Goal: Task Accomplishment & Management: Complete application form

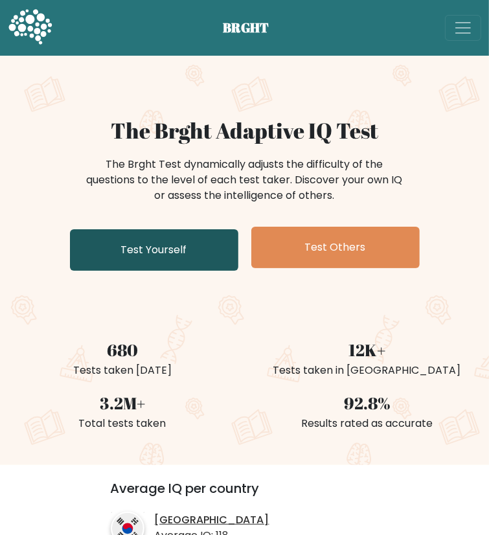
click at [212, 271] on link "Test Yourself" at bounding box center [154, 249] width 168 height 41
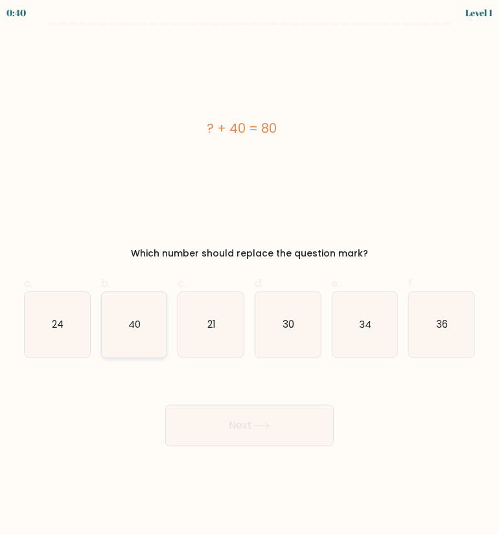
click at [137, 342] on icon "40" at bounding box center [134, 324] width 65 height 65
click at [249, 276] on input "b. 40" at bounding box center [249, 271] width 1 height 8
radio input "true"
click at [226, 416] on button "Next" at bounding box center [249, 425] width 168 height 41
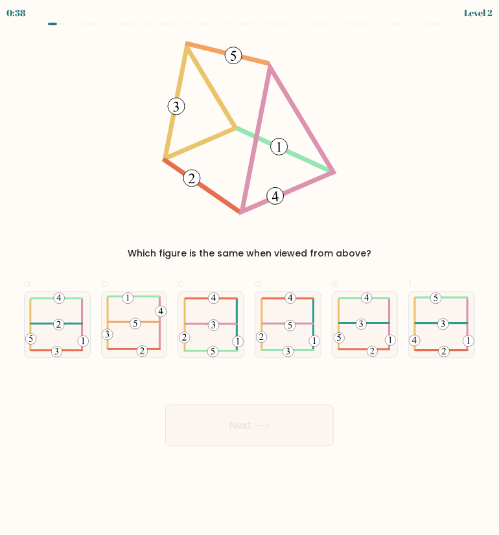
click at [217, 440] on button "Next" at bounding box center [249, 425] width 168 height 41
click at [141, 334] on icon at bounding box center [134, 324] width 65 height 65
click at [249, 276] on input "b." at bounding box center [249, 271] width 1 height 8
radio input "true"
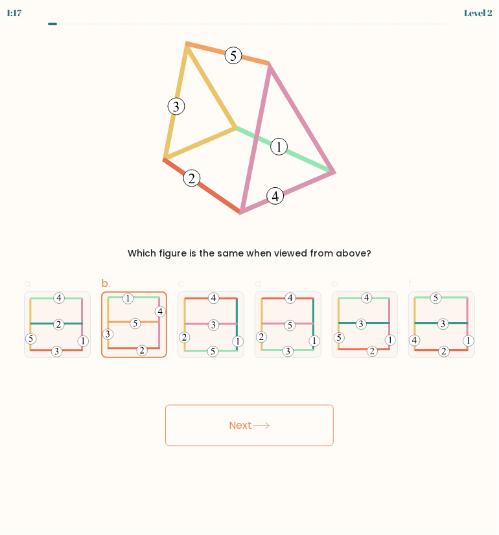
click at [229, 410] on button "Next" at bounding box center [249, 425] width 168 height 41
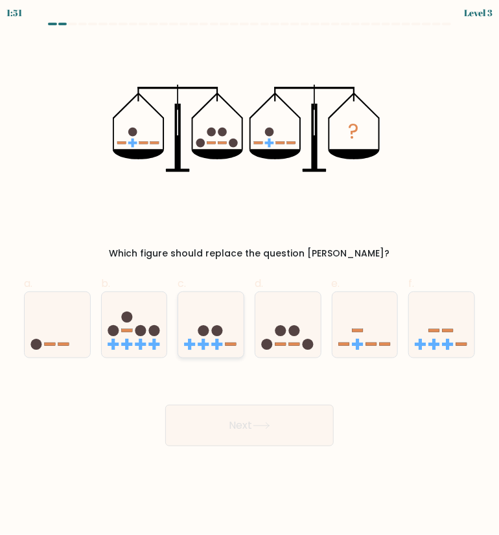
click at [203, 335] on circle at bounding box center [203, 330] width 11 height 11
click at [249, 276] on input "c." at bounding box center [249, 271] width 1 height 8
radio input "true"
click at [274, 431] on button "Next" at bounding box center [249, 425] width 168 height 41
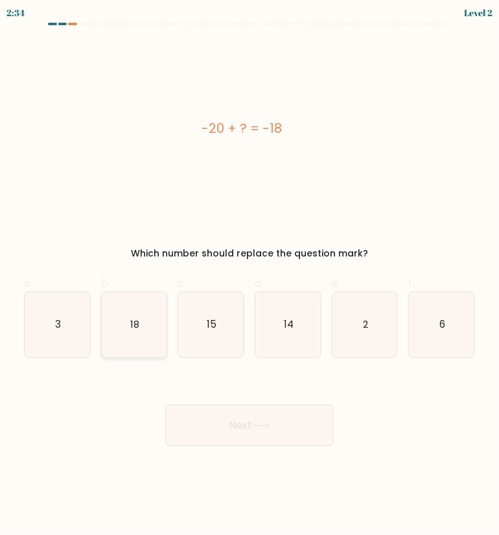
drag, startPoint x: 132, startPoint y: 348, endPoint x: 192, endPoint y: 376, distance: 66.4
click at [132, 348] on icon "18" at bounding box center [134, 324] width 65 height 65
click at [249, 276] on input "b. 18" at bounding box center [249, 271] width 1 height 8
radio input "true"
drag, startPoint x: 295, startPoint y: 456, endPoint x: 254, endPoint y: 451, distance: 41.8
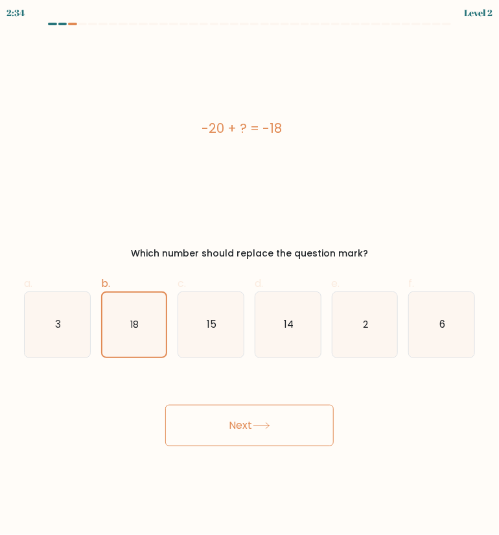
click at [284, 456] on body "2:34 Level 2 a." at bounding box center [249, 267] width 499 height 535
click at [233, 442] on button "Next" at bounding box center [249, 425] width 168 height 41
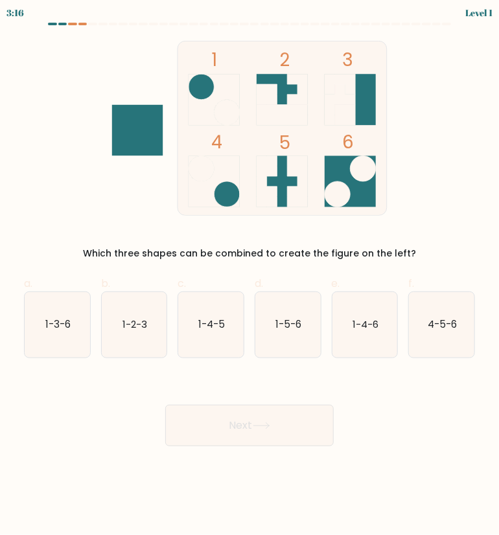
click at [322, 338] on div "d. 1-5-6" at bounding box center [287, 317] width 77 height 82
drag, startPoint x: 288, startPoint y: 358, endPoint x: 299, endPoint y: 340, distance: 21.2
click at [290, 356] on form at bounding box center [249, 235] width 499 height 424
click at [299, 339] on icon "1-5-6" at bounding box center [287, 324] width 65 height 65
click at [250, 276] on input "d. 1-5-6" at bounding box center [249, 271] width 1 height 8
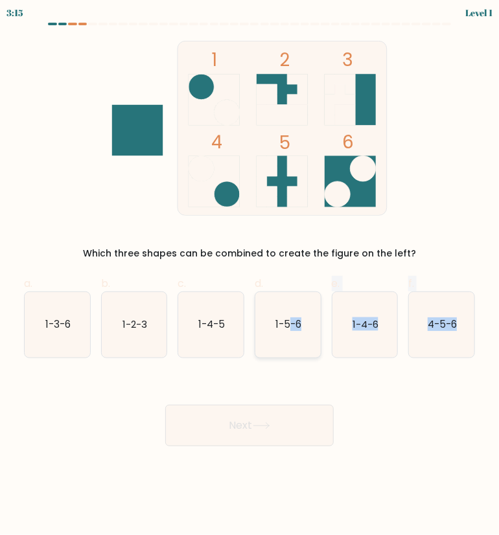
radio input "true"
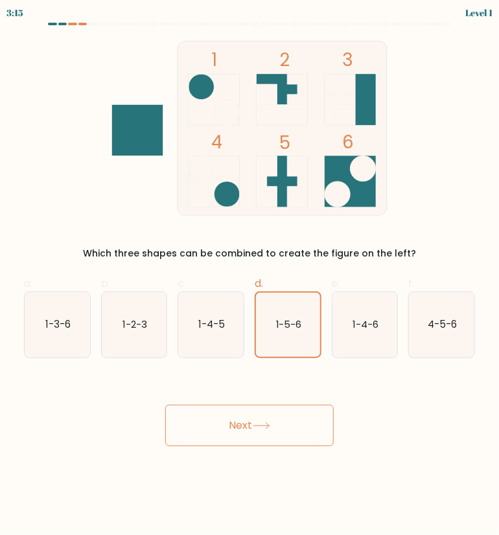
click at [299, 427] on button "Next" at bounding box center [249, 425] width 168 height 41
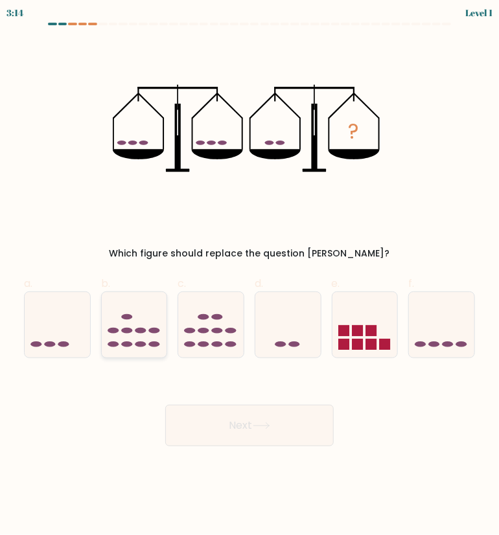
click at [151, 309] on icon at bounding box center [134, 325] width 65 height 54
click at [249, 276] on input "b." at bounding box center [249, 271] width 1 height 8
radio input "true"
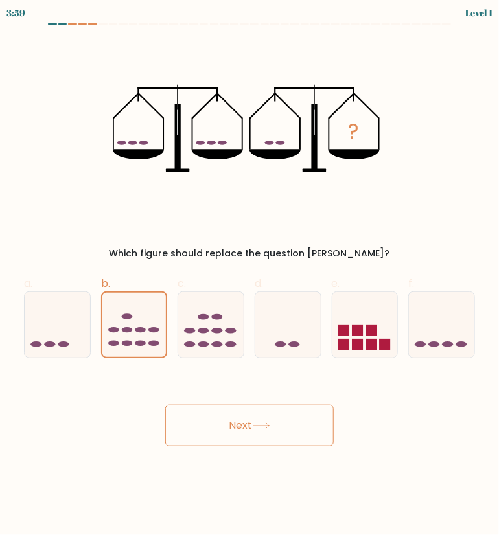
click at [242, 430] on button "Next" at bounding box center [249, 425] width 168 height 41
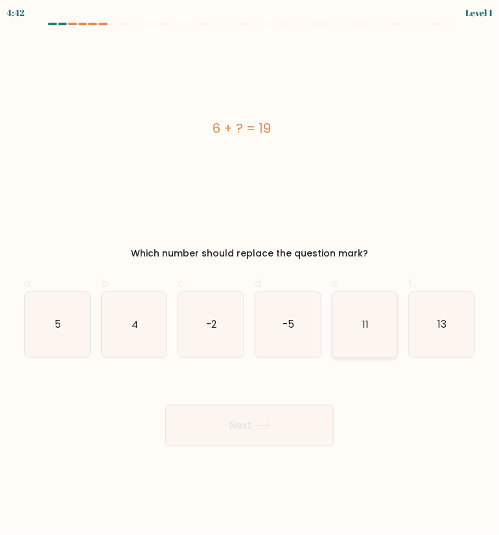
click at [358, 324] on icon "11" at bounding box center [364, 324] width 65 height 65
click at [250, 276] on input "e. 11" at bounding box center [249, 271] width 1 height 8
radio input "true"
click at [277, 462] on body "4:42 Level 1 a." at bounding box center [249, 267] width 499 height 535
click at [284, 436] on button "Next" at bounding box center [249, 425] width 168 height 41
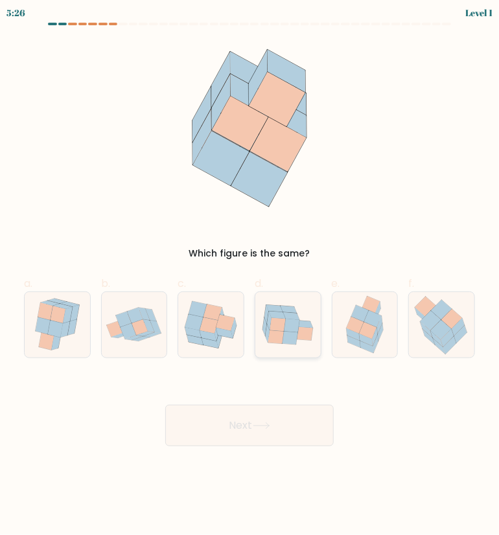
click at [288, 348] on icon at bounding box center [287, 325] width 65 height 52
click at [250, 276] on input "d." at bounding box center [249, 271] width 1 height 8
radio input "true"
click at [293, 426] on button "Next" at bounding box center [249, 425] width 168 height 41
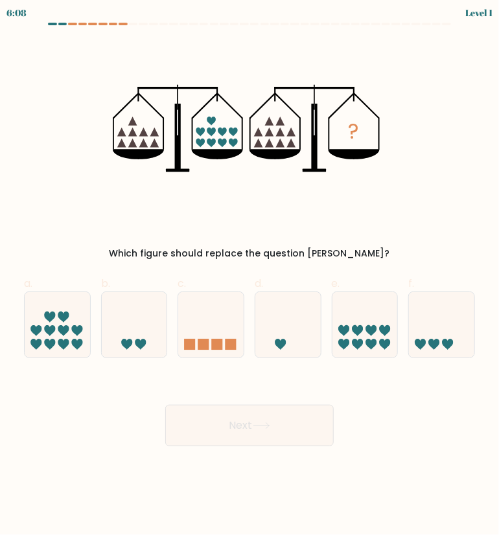
drag, startPoint x: 232, startPoint y: 332, endPoint x: 167, endPoint y: 410, distance: 101.2
click at [197, 330] on icon at bounding box center [210, 325] width 65 height 54
click at [249, 276] on input "c." at bounding box center [249, 271] width 1 height 8
radio input "true"
click at [223, 413] on button "Next" at bounding box center [249, 425] width 168 height 41
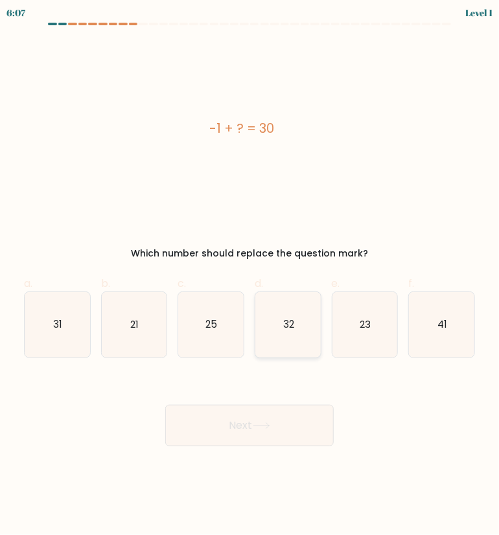
click at [303, 293] on icon "32" at bounding box center [287, 324] width 65 height 65
click at [250, 276] on input "d. 32" at bounding box center [249, 271] width 1 height 8
radio input "true"
click at [302, 413] on button "Next" at bounding box center [249, 425] width 168 height 41
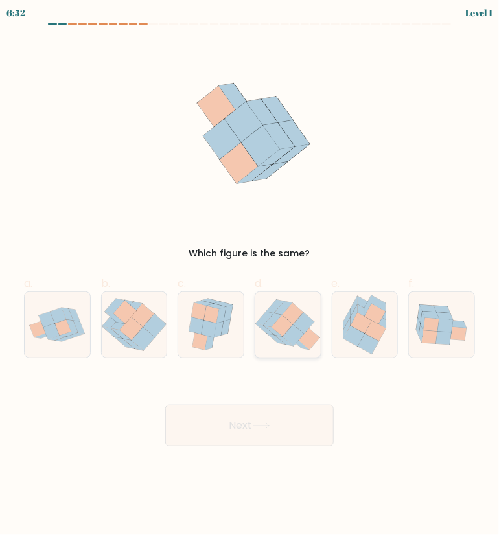
click at [302, 319] on icon at bounding box center [303, 322] width 21 height 21
click at [250, 276] on input "d." at bounding box center [249, 271] width 1 height 8
radio input "true"
click at [285, 430] on button "Next" at bounding box center [249, 425] width 168 height 41
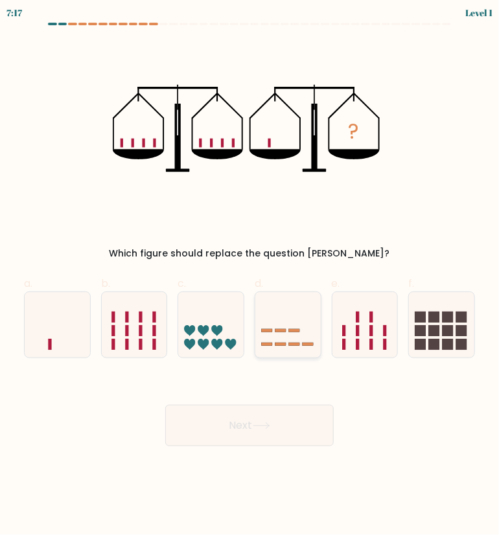
click at [290, 348] on icon at bounding box center [287, 325] width 65 height 54
click at [250, 276] on input "d." at bounding box center [249, 271] width 1 height 8
radio input "true"
click at [281, 431] on button "Next" at bounding box center [249, 425] width 168 height 41
click at [236, 440] on button "Next" at bounding box center [249, 425] width 168 height 41
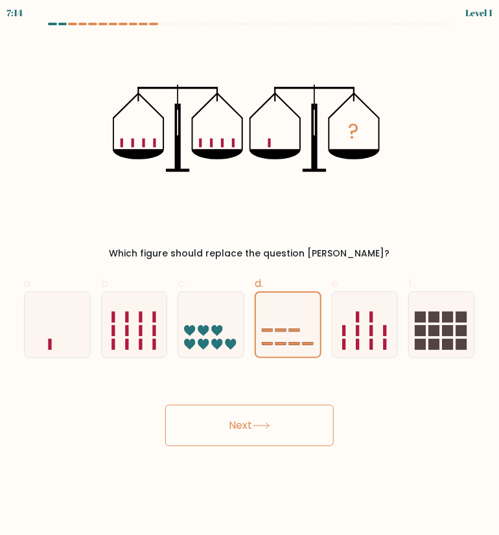
click at [236, 440] on button "Next" at bounding box center [249, 425] width 168 height 41
drag, startPoint x: 269, startPoint y: 358, endPoint x: 223, endPoint y: 425, distance: 81.4
click at [241, 390] on form at bounding box center [249, 235] width 499 height 424
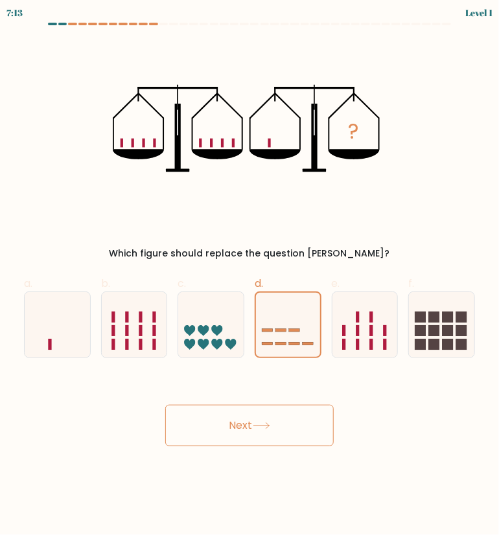
drag, startPoint x: 223, startPoint y: 426, endPoint x: 233, endPoint y: 426, distance: 10.4
click at [225, 427] on button "Next" at bounding box center [249, 425] width 168 height 41
click at [236, 426] on button "Next" at bounding box center [249, 425] width 168 height 41
click at [341, 335] on icon at bounding box center [364, 325] width 65 height 54
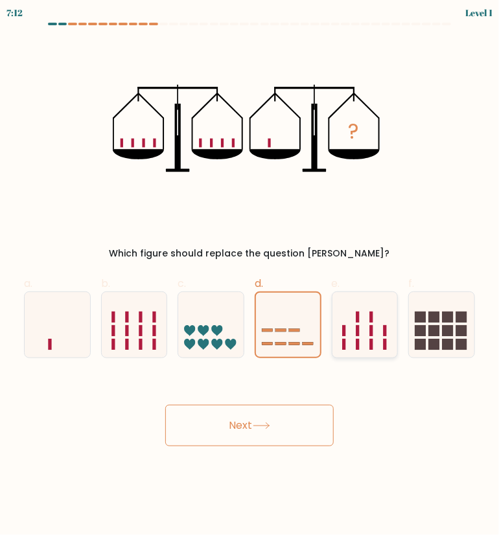
click at [250, 276] on input "e." at bounding box center [249, 271] width 1 height 8
radio input "true"
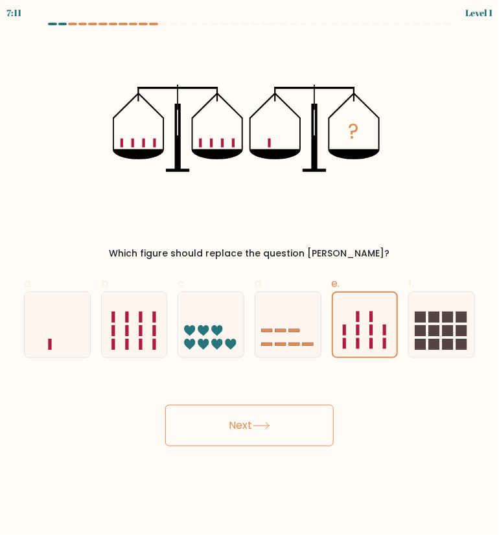
click at [282, 438] on button "Next" at bounding box center [249, 425] width 168 height 41
click at [284, 434] on button "Next" at bounding box center [249, 425] width 168 height 41
